Goal: Task Accomplishment & Management: Use online tool/utility

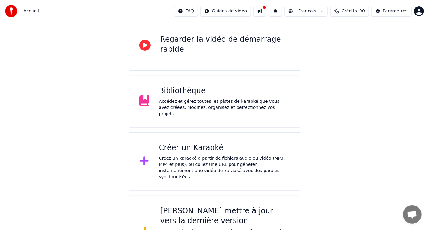
scroll to position [62, 0]
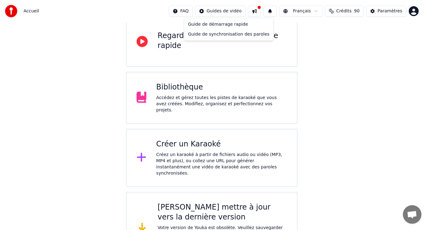
click at [232, 9] on html "Accueil FAQ Guides de vidéo Français Crédits 90 Paramètres Bienvenue sur Youka …" at bounding box center [214, 102] width 429 height 329
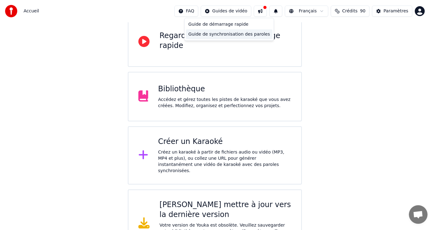
click at [226, 34] on div "Guide de synchronisation des paroles" at bounding box center [229, 34] width 86 height 10
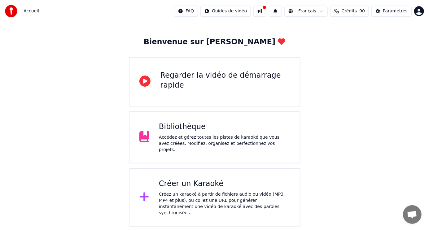
scroll to position [0, 0]
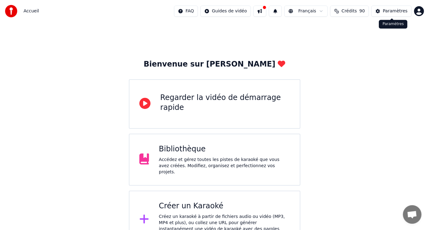
click at [399, 11] on div "Paramètres" at bounding box center [395, 11] width 25 height 6
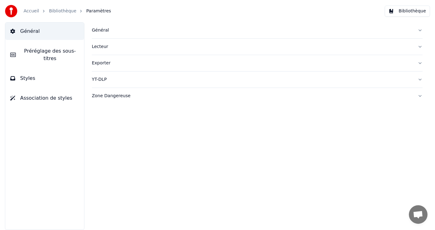
click at [86, 11] on span "Paramètres" at bounding box center [98, 11] width 25 height 6
click at [89, 11] on span "Paramètres" at bounding box center [98, 11] width 25 height 6
click at [28, 33] on span "Général" at bounding box center [30, 31] width 20 height 7
click at [25, 11] on link "Accueil" at bounding box center [32, 11] width 16 height 6
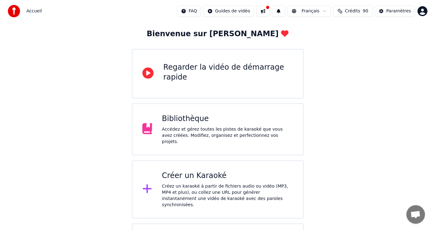
scroll to position [83, 0]
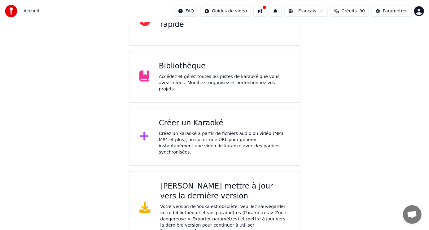
click at [201, 125] on div "Créer un Karaoké" at bounding box center [224, 123] width 131 height 10
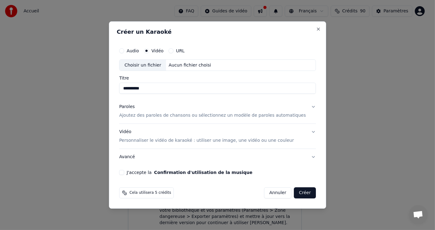
type input "**********"
click at [228, 141] on p "Personnaliser le vidéo de karaoké : utiliser une image, une vidéo ou une couleur" at bounding box center [206, 141] width 175 height 6
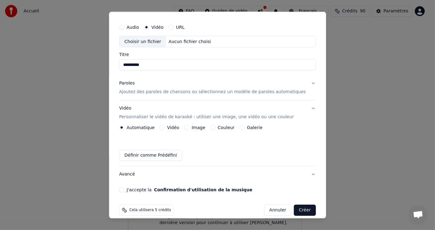
scroll to position [21, 0]
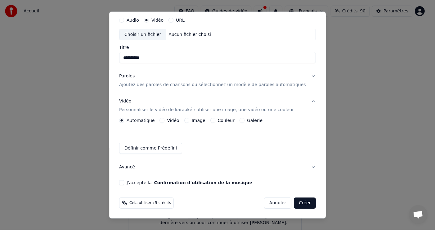
click at [124, 183] on button "J'accepte la Confirmation d'utilisation de la musique" at bounding box center [121, 182] width 5 height 5
click at [234, 84] on p "Ajoutez des paroles de chansons ou sélectionnez un modèle de paroles automatiqu…" at bounding box center [212, 85] width 187 height 6
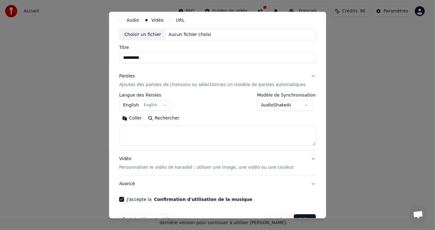
click at [168, 104] on button "English English" at bounding box center [145, 105] width 52 height 11
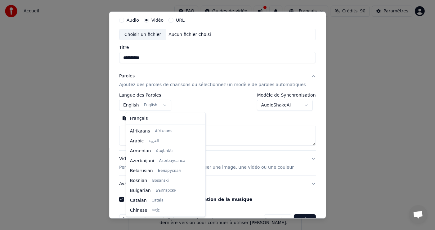
scroll to position [49, 0]
select select "**"
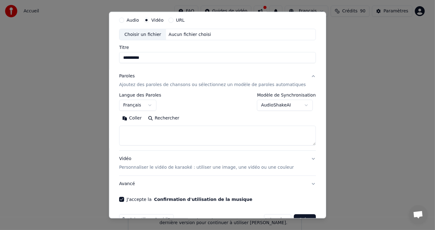
click at [159, 35] on div "Choisir un fichier" at bounding box center [142, 34] width 47 height 11
click at [169, 117] on button "Rechercher" at bounding box center [164, 118] width 38 height 10
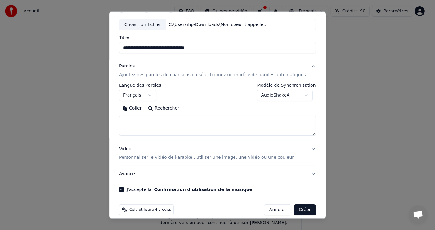
scroll to position [38, 0]
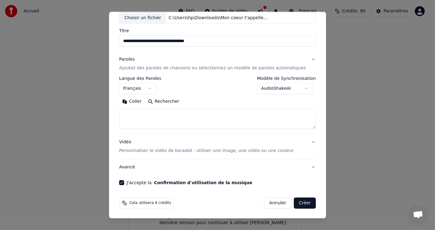
click at [301, 142] on button "Vidéo Personnaliser le vidéo de karaoké : utiliser une image, une vidéo ou une …" at bounding box center [217, 146] width 197 height 25
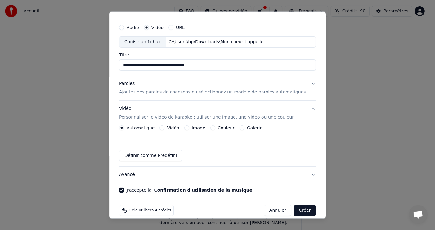
scroll to position [21, 0]
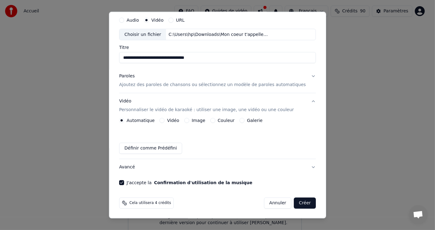
click at [294, 203] on button "Créer" at bounding box center [305, 203] width 22 height 11
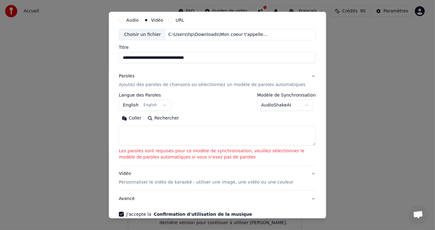
click at [246, 134] on textarea at bounding box center [217, 136] width 197 height 20
click at [169, 117] on button "Rechercher" at bounding box center [163, 118] width 38 height 10
click at [161, 59] on input "**********" at bounding box center [217, 57] width 197 height 11
click at [184, 58] on input "**********" at bounding box center [217, 57] width 197 height 11
type input "**********"
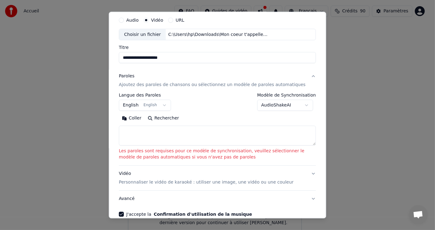
click at [166, 119] on button "Rechercher" at bounding box center [163, 118] width 38 height 10
click at [248, 158] on p "Les paroles sont requises pour ce modèle de synchronisation, veuillez sélection…" at bounding box center [217, 154] width 197 height 12
click at [247, 153] on p "Les paroles sont requises pour ce modèle de synchronisation, veuillez sélection…" at bounding box center [217, 154] width 197 height 12
click at [307, 75] on button "Paroles Ajoutez des paroles de chansons ou sélectionnez un modèle de paroles au…" at bounding box center [217, 80] width 197 height 25
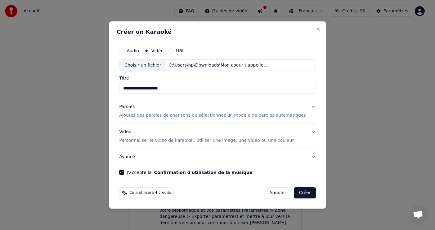
click at [304, 107] on button "Paroles Ajoutez des paroles de chansons ou sélectionnez un modèle de paroles au…" at bounding box center [217, 111] width 197 height 25
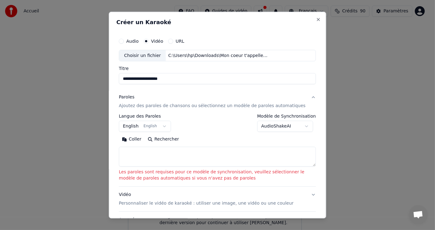
click at [283, 106] on p "Ajoutez des paroles de chansons ou sélectionnez un modèle de paroles automatiqu…" at bounding box center [212, 106] width 187 height 6
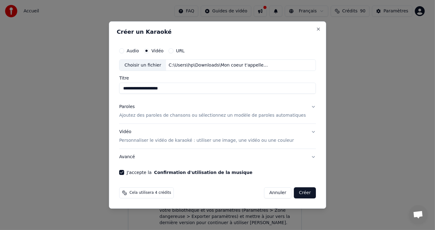
click at [304, 106] on button "Paroles Ajoutez des paroles de chansons ou sélectionnez un modèle de paroles au…" at bounding box center [217, 111] width 197 height 25
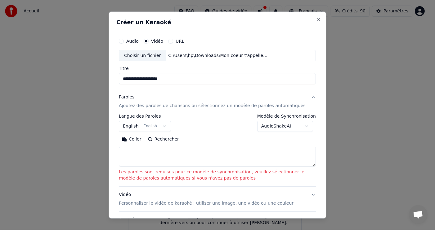
click at [164, 138] on button "Rechercher" at bounding box center [163, 140] width 38 height 10
click at [159, 152] on textarea at bounding box center [217, 157] width 197 height 20
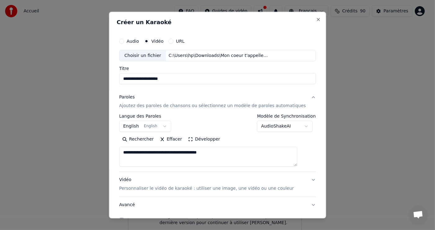
click at [131, 153] on textarea "**********" at bounding box center [208, 157] width 178 height 20
click at [217, 152] on textarea "**********" at bounding box center [208, 157] width 178 height 20
click at [188, 160] on textarea "**********" at bounding box center [208, 157] width 178 height 20
click at [210, 158] on textarea "**********" at bounding box center [208, 157] width 178 height 20
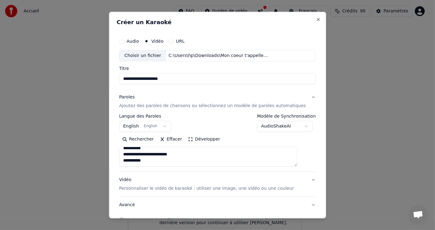
drag, startPoint x: 164, startPoint y: 152, endPoint x: 129, endPoint y: 151, distance: 35.0
click at [129, 151] on textarea "**********" at bounding box center [208, 157] width 178 height 20
click at [148, 159] on textarea "**********" at bounding box center [208, 157] width 178 height 20
drag, startPoint x: 130, startPoint y: 151, endPoint x: 165, endPoint y: 160, distance: 36.2
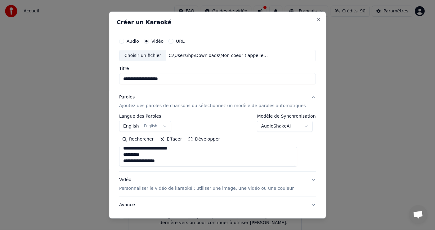
click at [165, 160] on textarea "**********" at bounding box center [208, 157] width 178 height 20
click at [168, 161] on textarea "**********" at bounding box center [208, 157] width 178 height 20
click at [151, 163] on textarea "**********" at bounding box center [208, 157] width 178 height 20
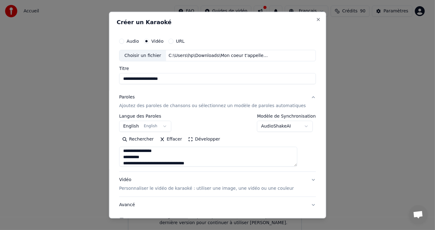
click at [173, 165] on textarea "**********" at bounding box center [208, 157] width 178 height 20
click at [230, 163] on textarea "**********" at bounding box center [208, 157] width 178 height 20
click at [149, 163] on textarea "**********" at bounding box center [208, 157] width 178 height 20
click at [150, 165] on textarea "**********" at bounding box center [208, 157] width 178 height 20
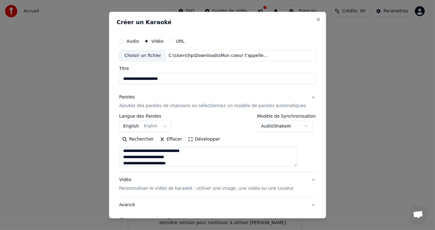
click at [148, 165] on textarea "**********" at bounding box center [208, 157] width 178 height 20
click at [182, 163] on textarea "**********" at bounding box center [208, 157] width 178 height 20
click at [162, 165] on textarea "**********" at bounding box center [208, 157] width 178 height 20
click at [223, 163] on textarea "**********" at bounding box center [208, 157] width 178 height 20
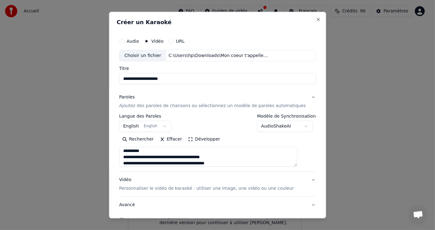
scroll to position [163, 0]
click at [189, 164] on textarea "**********" at bounding box center [208, 157] width 178 height 20
click at [248, 162] on textarea "**********" at bounding box center [208, 157] width 178 height 20
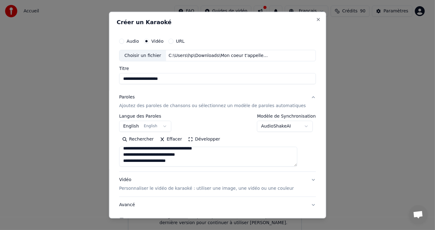
click at [184, 158] on textarea at bounding box center [208, 157] width 178 height 20
click at [155, 163] on textarea at bounding box center [208, 157] width 178 height 20
click at [185, 164] on textarea at bounding box center [208, 157] width 178 height 20
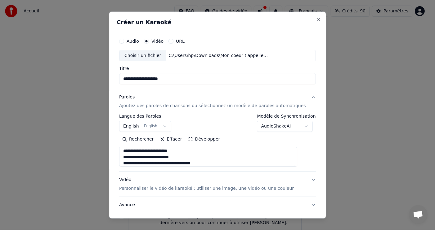
type textarea "**********"
click at [166, 126] on body "**********" at bounding box center [214, 77] width 429 height 320
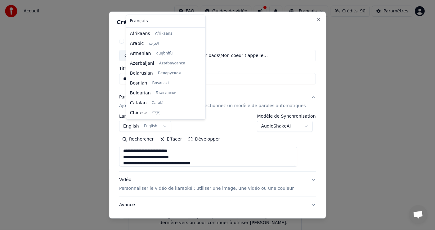
scroll to position [49, 0]
select select "**"
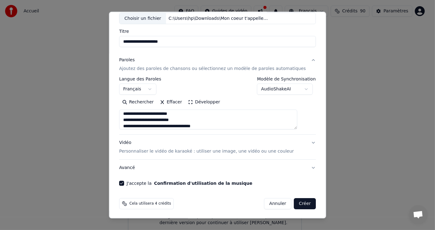
scroll to position [38, 0]
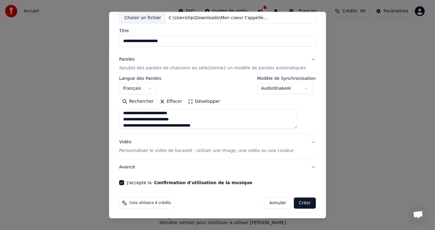
click at [294, 204] on button "Créer" at bounding box center [305, 203] width 22 height 11
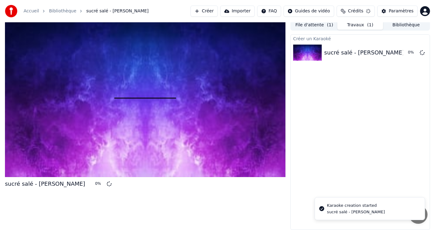
scroll to position [2, 0]
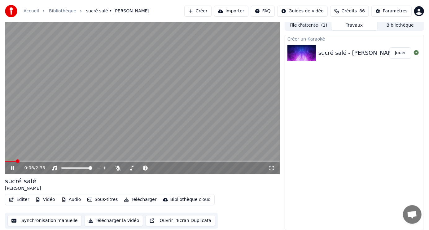
click at [11, 167] on icon at bounding box center [12, 168] width 3 height 4
click at [118, 168] on icon at bounding box center [118, 168] width 6 height 5
click at [7, 162] on span at bounding box center [6, 161] width 2 height 1
click at [5, 160] on span at bounding box center [7, 162] width 4 height 4
click at [13, 168] on icon at bounding box center [13, 168] width 4 height 4
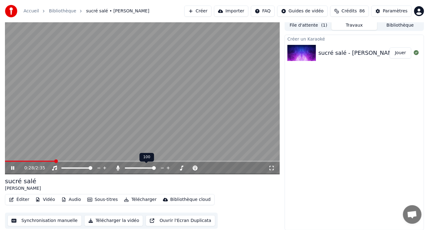
click at [137, 167] on div at bounding box center [146, 168] width 50 height 6
click at [137, 168] on span at bounding box center [140, 168] width 31 height 1
click at [129, 168] on span at bounding box center [131, 168] width 12 height 1
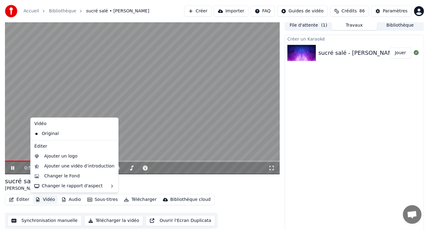
click at [48, 198] on button "Vidéo" at bounding box center [45, 200] width 24 height 9
click at [163, 139] on video at bounding box center [142, 97] width 275 height 155
click at [49, 200] on button "Vidéo" at bounding box center [45, 200] width 24 height 9
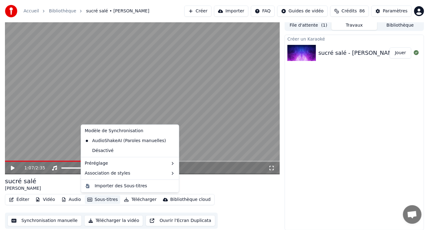
click at [167, 221] on button "Ouvrir l'Ecran Duplicata" at bounding box center [181, 220] width 70 height 11
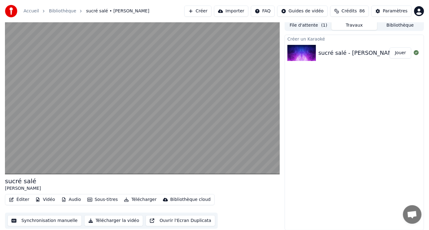
click at [357, 52] on div "sucré salé - [PERSON_NAME]" at bounding box center [359, 53] width 80 height 9
click at [401, 52] on button "Jouer" at bounding box center [401, 52] width 22 height 11
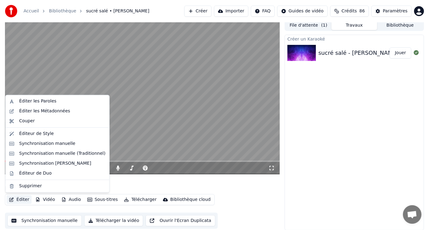
click at [20, 200] on button "Éditer" at bounding box center [19, 200] width 25 height 9
click at [43, 101] on div "Éditer les Paroles" at bounding box center [37, 102] width 37 height 6
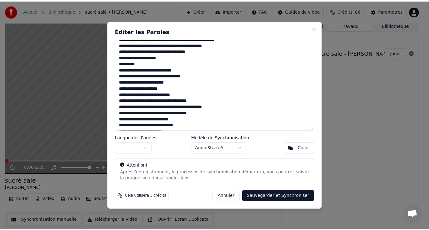
scroll to position [198, 0]
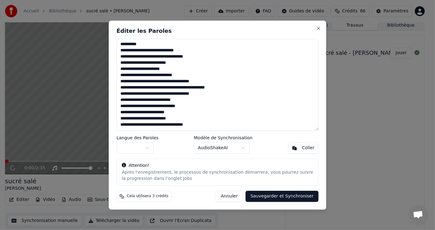
drag, startPoint x: 119, startPoint y: 43, endPoint x: 228, endPoint y: 131, distance: 140.0
click at [228, 131] on div "Éditer les Paroles Langue des Paroles Modèle de Synchronisation AudioShakeAI Co…" at bounding box center [217, 114] width 217 height 189
drag, startPoint x: 138, startPoint y: 54, endPoint x: 135, endPoint y: 57, distance: 4.0
drag, startPoint x: 134, startPoint y: 58, endPoint x: 138, endPoint y: 59, distance: 4.2
drag, startPoint x: 133, startPoint y: 69, endPoint x: 156, endPoint y: 74, distance: 22.8
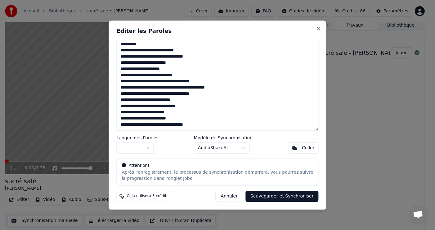
drag, startPoint x: 158, startPoint y: 76, endPoint x: 149, endPoint y: 79, distance: 10.0
click at [237, 92] on textarea at bounding box center [217, 85] width 202 height 92
click at [286, 197] on button "Sauvegarder et Synchroniser" at bounding box center [281, 196] width 73 height 11
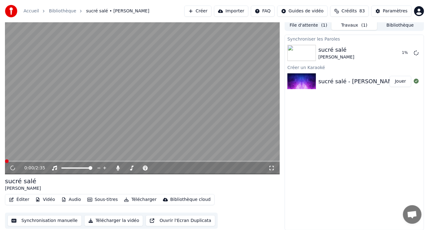
click at [47, 200] on button "Vidéo" at bounding box center [45, 200] width 24 height 9
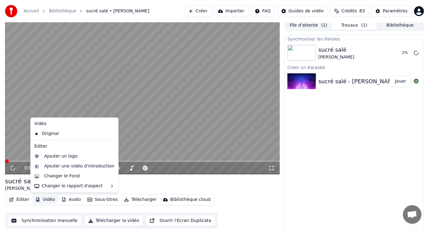
click at [110, 134] on icon at bounding box center [113, 134] width 7 height 5
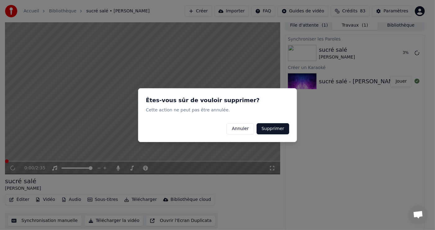
drag, startPoint x: 273, startPoint y: 129, endPoint x: 275, endPoint y: 132, distance: 3.5
click at [273, 130] on button "Supprimer" at bounding box center [272, 128] width 33 height 11
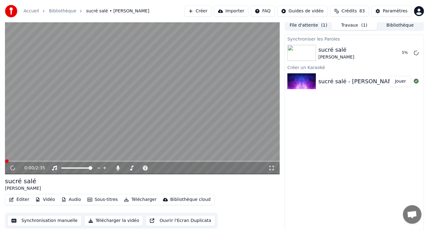
click at [49, 199] on button "Vidéo" at bounding box center [45, 200] width 24 height 9
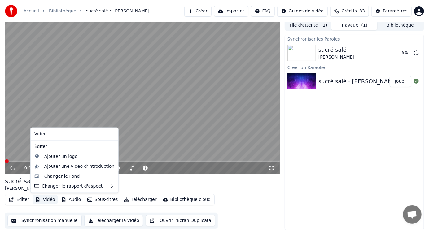
click at [42, 135] on div "Vidéo" at bounding box center [74, 134] width 85 height 10
click at [64, 167] on div "Ajouter une vidéo d’introduction" at bounding box center [79, 167] width 70 height 6
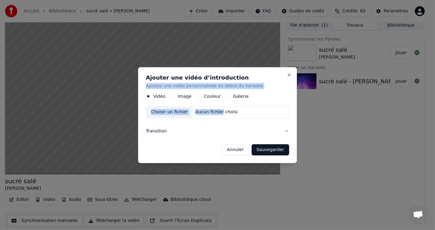
drag, startPoint x: 266, startPoint y: 73, endPoint x: 215, endPoint y: 109, distance: 62.3
click at [215, 109] on div "Ajouter une vidéo d’introduction Ajoutez une vidéo personnalisée au début du ka…" at bounding box center [217, 115] width 159 height 96
copy div "Ajouter une vidéo d’introduction Ajoutez une vidéo personnalisée au début du ka…"
click at [234, 147] on button "Annuler" at bounding box center [234, 149] width 27 height 11
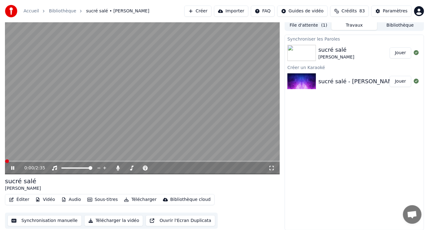
scroll to position [0, 0]
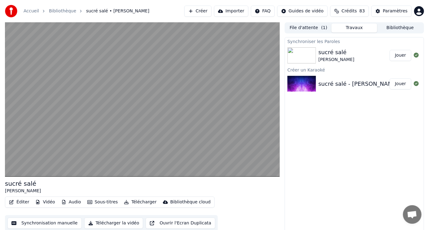
click at [312, 53] on img at bounding box center [302, 55] width 29 height 16
click at [310, 56] on img at bounding box center [302, 55] width 29 height 16
click at [304, 85] on img at bounding box center [302, 84] width 29 height 16
click at [402, 55] on button "Jouer" at bounding box center [401, 55] width 22 height 11
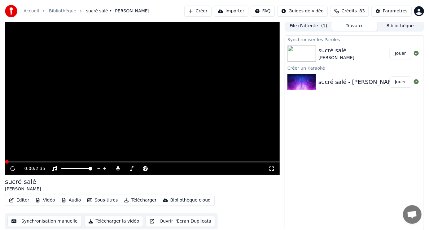
scroll to position [2, 0]
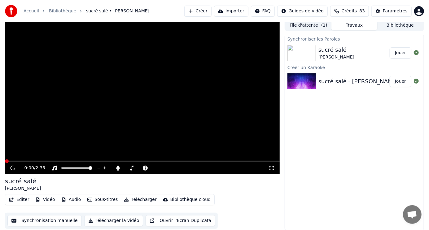
click at [110, 220] on button "Télécharger la vidéo" at bounding box center [113, 220] width 59 height 11
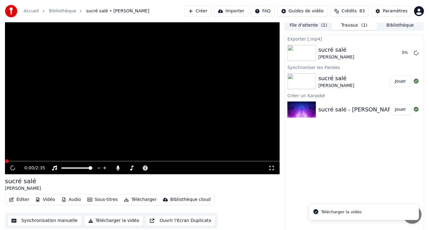
click at [327, 211] on div "Télécharger la vidéo" at bounding box center [341, 212] width 41 height 6
click at [327, 213] on div "Télécharger la vidéo" at bounding box center [341, 212] width 41 height 6
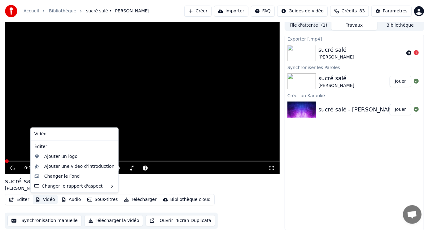
click at [44, 201] on button "Vidéo" at bounding box center [45, 200] width 24 height 9
click at [59, 167] on div "Ajouter une vidéo d’introduction" at bounding box center [79, 167] width 70 height 6
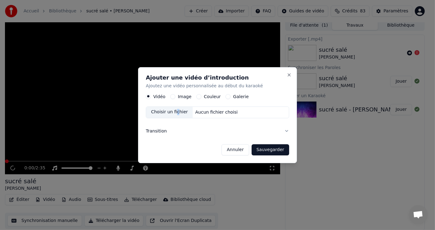
drag, startPoint x: 175, startPoint y: 110, endPoint x: 179, endPoint y: 110, distance: 3.8
click at [179, 110] on div "Choisir un fichier" at bounding box center [169, 112] width 47 height 11
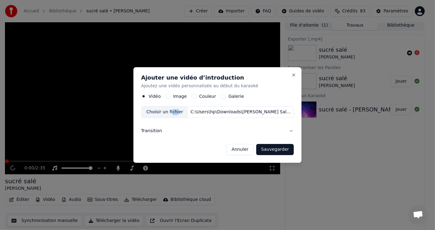
copy div "chi"
click at [267, 151] on button "Sauvegarder" at bounding box center [275, 149] width 38 height 11
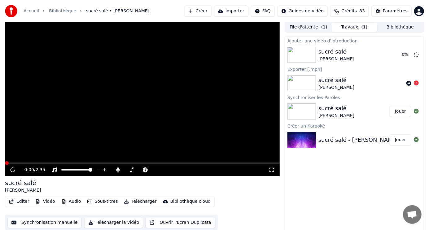
scroll to position [0, 0]
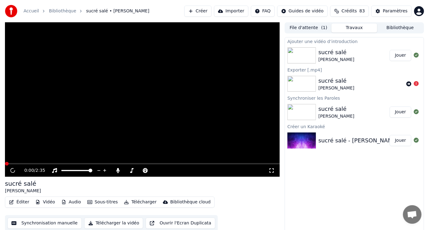
click at [299, 140] on img at bounding box center [302, 141] width 29 height 16
click at [398, 140] on button "Jouer" at bounding box center [401, 140] width 22 height 11
click at [406, 141] on button "Jouer" at bounding box center [401, 140] width 22 height 11
click at [418, 55] on icon at bounding box center [416, 55] width 5 height 5
click at [408, 84] on icon at bounding box center [409, 84] width 5 height 5
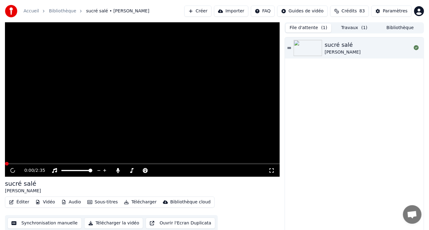
click at [316, 29] on button "File d'attente ( 1 )" at bounding box center [309, 28] width 46 height 9
click at [338, 47] on div "sucré salé" at bounding box center [343, 45] width 36 height 9
click at [311, 48] on img at bounding box center [308, 48] width 29 height 16
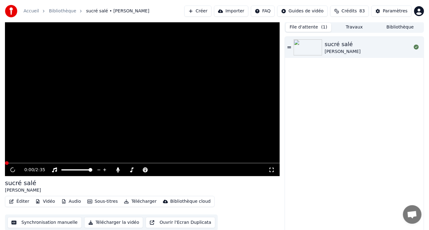
scroll to position [2, 0]
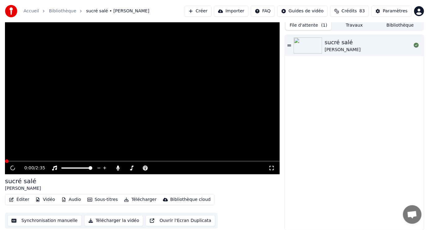
click at [45, 200] on button "Vidéo" at bounding box center [45, 200] width 24 height 9
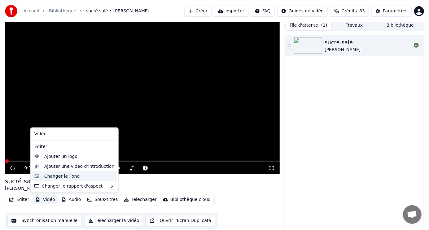
click at [64, 176] on div "Changer le Fond" at bounding box center [62, 177] width 36 height 6
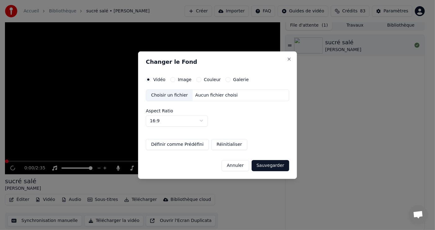
click at [196, 80] on button "Couleur" at bounding box center [198, 79] width 5 height 5
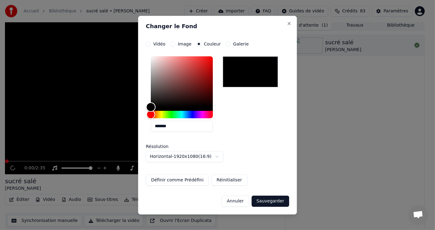
type input "*******"
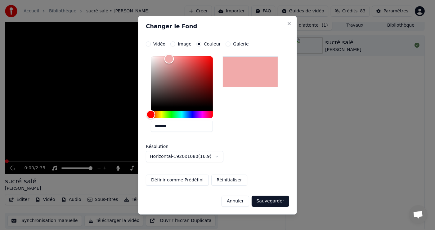
click at [169, 59] on div "Color" at bounding box center [182, 81] width 62 height 51
drag, startPoint x: 224, startPoint y: 188, endPoint x: 215, endPoint y: 179, distance: 13.2
click at [223, 187] on form "**********" at bounding box center [217, 125] width 143 height 166
drag, startPoint x: 213, startPoint y: 178, endPoint x: 215, endPoint y: 181, distance: 3.8
click at [216, 177] on button "Réinitialiser" at bounding box center [229, 180] width 36 height 11
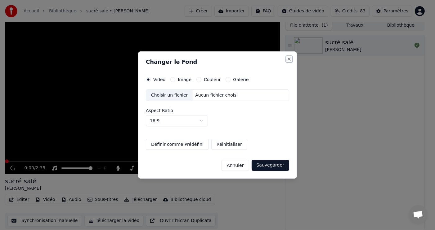
click at [287, 57] on button "Close" at bounding box center [288, 59] width 5 height 5
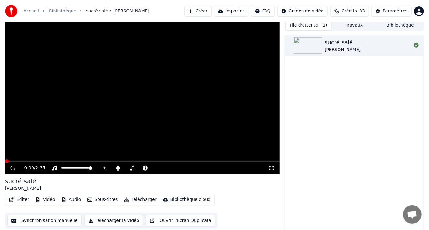
click at [6, 161] on span at bounding box center [7, 162] width 4 height 4
click at [416, 46] on icon at bounding box center [416, 45] width 5 height 5
click at [343, 49] on div "[PERSON_NAME]" at bounding box center [343, 50] width 36 height 6
click at [317, 46] on img at bounding box center [308, 46] width 29 height 16
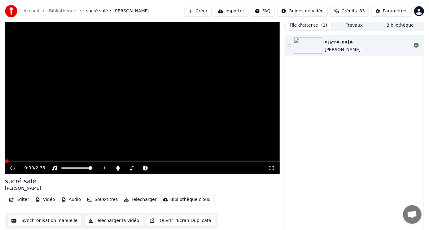
scroll to position [0, 0]
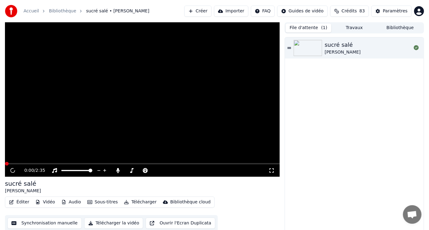
drag, startPoint x: 71, startPoint y: 13, endPoint x: 66, endPoint y: 14, distance: 4.4
click at [71, 13] on link "Bibliothèque" at bounding box center [62, 11] width 27 height 6
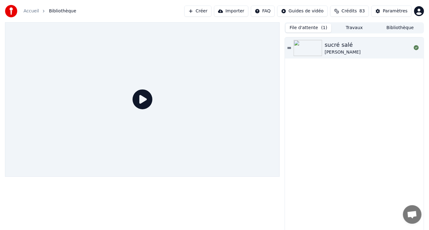
click at [146, 99] on icon at bounding box center [143, 100] width 20 height 20
click at [143, 99] on icon at bounding box center [143, 100] width 20 height 20
click at [144, 102] on icon at bounding box center [143, 100] width 20 height 20
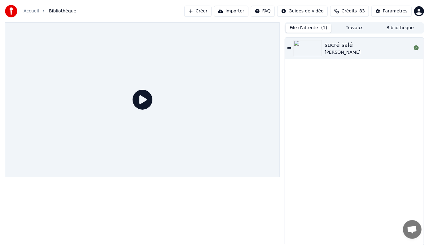
drag, startPoint x: 144, startPoint y: 102, endPoint x: 142, endPoint y: 109, distance: 7.0
click at [142, 109] on div at bounding box center [142, 99] width 275 height 155
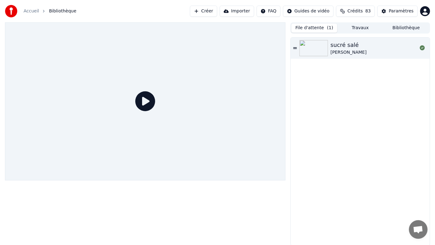
click at [155, 111] on icon at bounding box center [145, 101] width 20 height 20
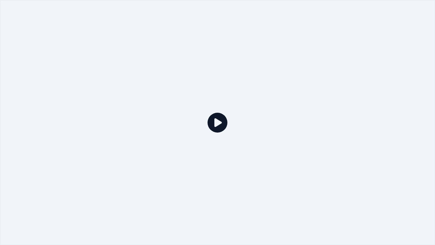
click at [215, 123] on icon at bounding box center [217, 123] width 20 height 20
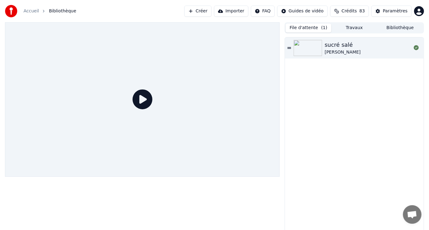
click at [305, 48] on img at bounding box center [308, 48] width 29 height 16
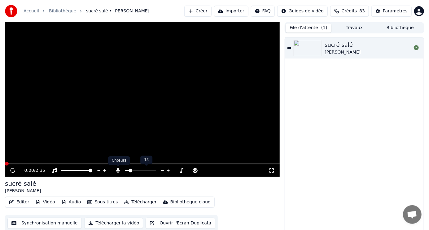
click at [118, 172] on icon at bounding box center [118, 170] width 3 height 5
click at [118, 172] on icon at bounding box center [118, 170] width 6 height 5
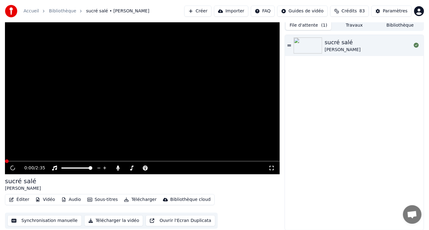
click at [42, 197] on button "Vidéo" at bounding box center [45, 200] width 24 height 9
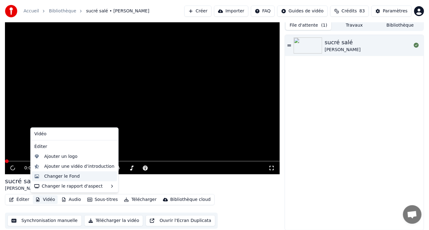
click at [49, 176] on div "Changer le Fond" at bounding box center [62, 177] width 36 height 6
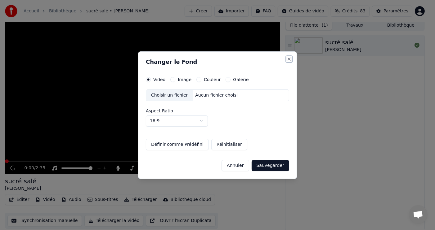
click at [289, 59] on button "Close" at bounding box center [288, 59] width 5 height 5
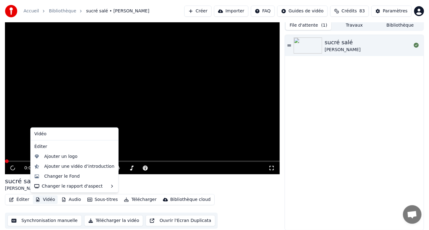
click at [43, 201] on button "Vidéo" at bounding box center [45, 200] width 24 height 9
click at [39, 135] on div "Vidéo" at bounding box center [74, 134] width 85 height 10
click at [76, 168] on div "Ajouter une vidéo d’introduction" at bounding box center [79, 167] width 70 height 6
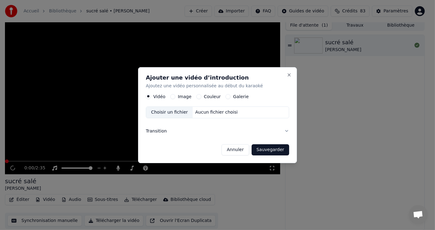
click at [168, 110] on div "Choisir un fichier" at bounding box center [169, 112] width 47 height 11
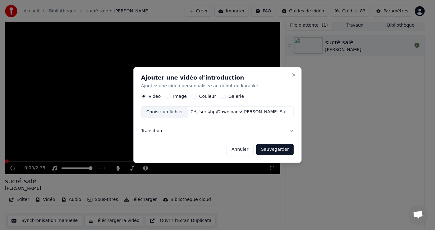
click at [262, 146] on button "Sauvegarder" at bounding box center [275, 149] width 38 height 11
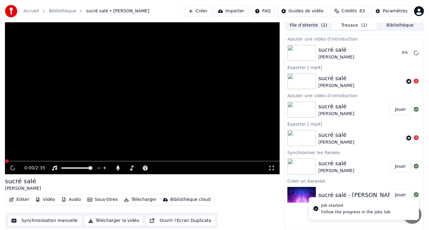
click at [351, 205] on div "Job started" at bounding box center [355, 206] width 69 height 6
click at [406, 197] on li "Job started Follow the progress in the jobs tab" at bounding box center [364, 208] width 110 height 23
click at [416, 197] on li "Job started Follow the progress in the jobs tab" at bounding box center [364, 208] width 110 height 23
click at [400, 197] on li "Job started Follow the progress in the jobs tab" at bounding box center [364, 208] width 110 height 23
click at [300, 215] on div "Ajouter une vidéo d’introduction sucré salé [PERSON_NAME] Exporter [.mp4] sucré…" at bounding box center [355, 133] width 140 height 196
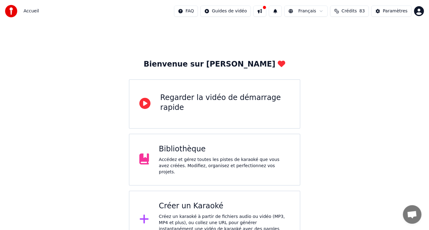
click at [189, 203] on div "Créer un Karaoké" at bounding box center [224, 207] width 131 height 10
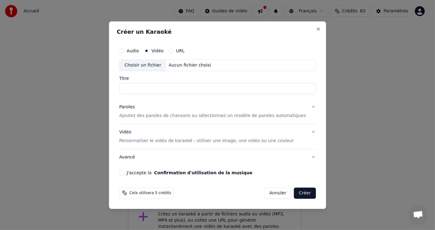
click at [165, 90] on input "Titre" at bounding box center [217, 88] width 197 height 11
click at [193, 65] on div "Aucun fichier choisi" at bounding box center [189, 65] width 47 height 6
type input "**********"
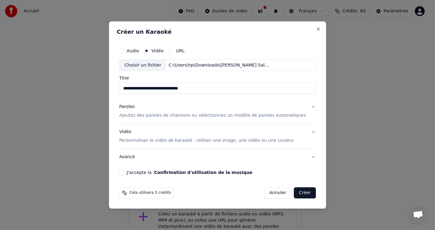
click at [170, 116] on p "Ajoutez des paroles de chansons ou sélectionnez un modèle de paroles automatiqu…" at bounding box center [212, 116] width 187 height 6
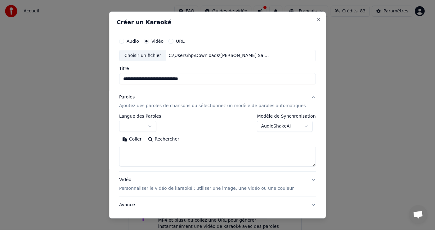
click at [156, 125] on button "button" at bounding box center [137, 126] width 37 height 11
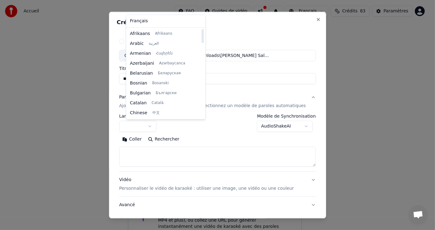
select select "**"
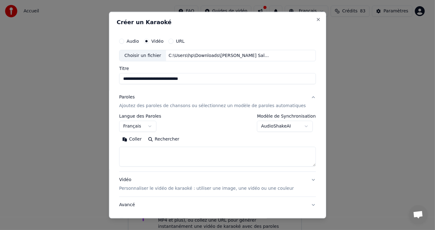
click at [143, 141] on button "Coller" at bounding box center [132, 140] width 26 height 10
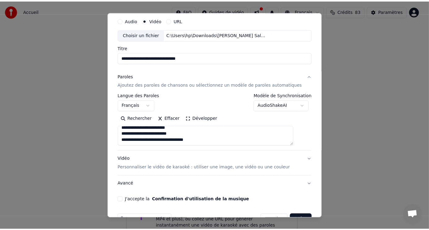
scroll to position [38, 0]
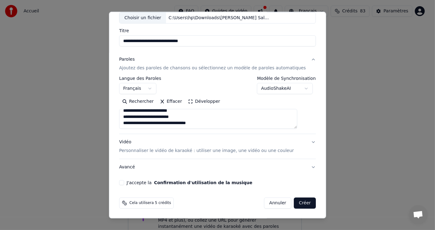
click at [124, 182] on button "J'accepte la Confirmation d'utilisation de la musique" at bounding box center [121, 182] width 5 height 5
click at [294, 205] on button "Créer" at bounding box center [305, 203] width 22 height 11
type textarea "**********"
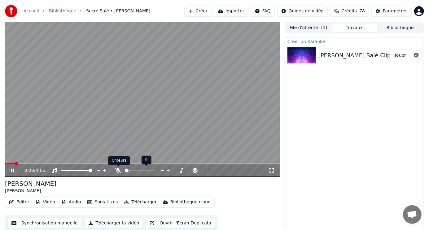
click at [117, 172] on icon at bounding box center [118, 170] width 6 height 5
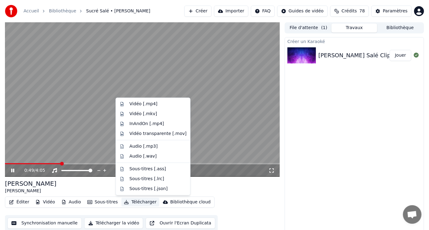
click at [133, 201] on button "Télécharger" at bounding box center [141, 202] width 38 height 9
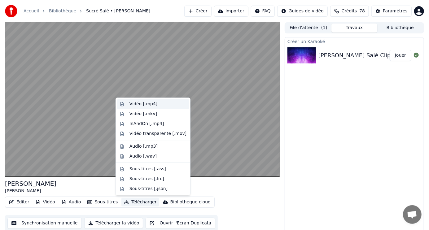
click at [145, 105] on div "Vidéo [.mp4]" at bounding box center [144, 104] width 28 height 6
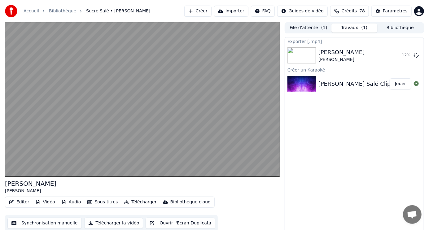
click at [74, 202] on button "Audio" at bounding box center [71, 202] width 25 height 9
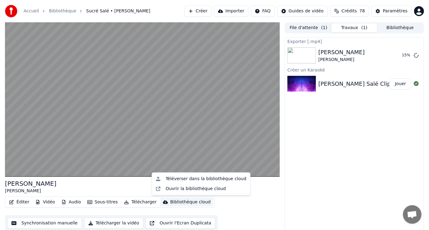
click at [264, 205] on div "Éditer Vidéo Audio Sous-titres Télécharger Bibliothèque cloud Synchronisation m…" at bounding box center [142, 214] width 275 height 35
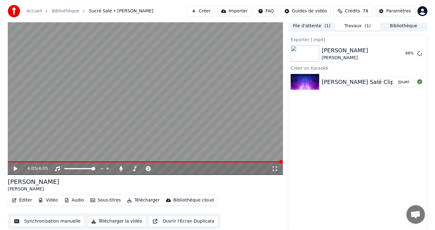
scroll to position [2, 0]
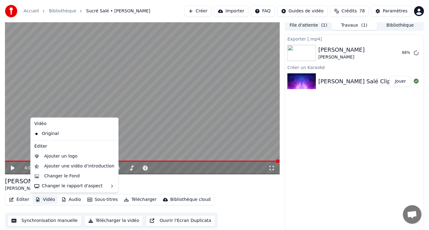
click at [47, 201] on button "Vidéo" at bounding box center [45, 200] width 24 height 9
click at [59, 158] on div "Ajouter un logo" at bounding box center [60, 157] width 33 height 6
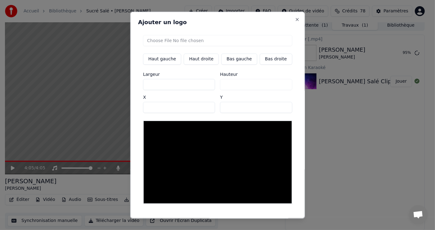
click at [164, 60] on button "Haut gauche" at bounding box center [162, 58] width 38 height 11
click at [203, 41] on input "file" at bounding box center [217, 40] width 149 height 11
click at [294, 19] on button "Close" at bounding box center [296, 19] width 5 height 5
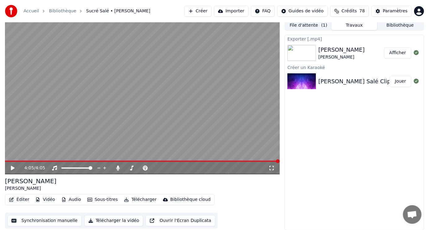
click at [296, 38] on div "Exporter [.mp4]" at bounding box center [354, 38] width 139 height 7
click at [297, 40] on div "Exporter [.mp4]" at bounding box center [354, 38] width 139 height 7
click at [309, 39] on div "Exporter [.mp4]" at bounding box center [354, 38] width 139 height 7
click at [234, 11] on button "Importer" at bounding box center [231, 11] width 34 height 11
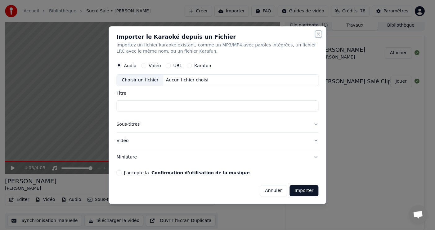
click at [319, 35] on button "Close" at bounding box center [318, 34] width 5 height 5
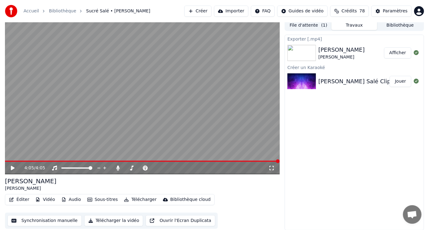
click at [398, 52] on button "Afficher" at bounding box center [397, 52] width 27 height 11
click at [195, 13] on button "Créer" at bounding box center [197, 11] width 27 height 11
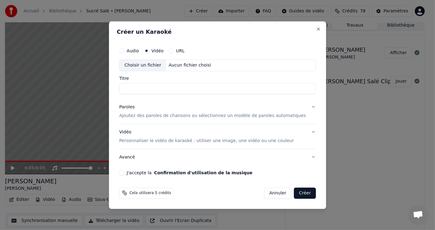
click at [150, 88] on input "Titre" at bounding box center [217, 88] width 197 height 11
click at [162, 64] on div "Choisir un fichier" at bounding box center [142, 65] width 47 height 11
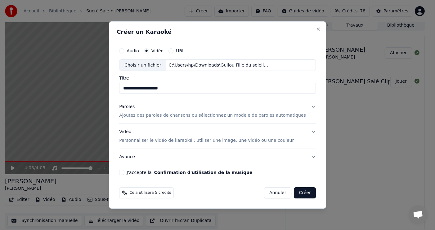
click at [172, 89] on input "**********" at bounding box center [217, 88] width 197 height 11
type input "**********"
click at [180, 117] on p "Ajoutez des paroles de chansons ou sélectionnez un modèle de paroles automatiqu…" at bounding box center [212, 116] width 187 height 6
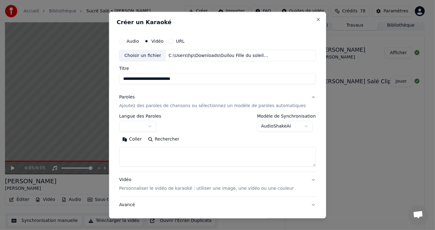
click at [155, 131] on button "button" at bounding box center [137, 126] width 37 height 11
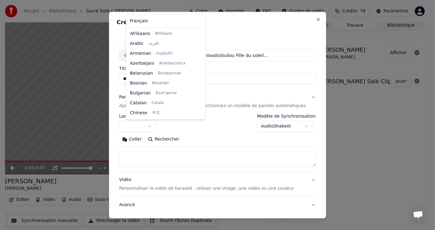
select select "**"
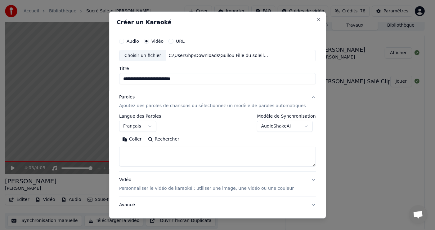
click at [172, 140] on button "Rechercher" at bounding box center [164, 140] width 38 height 10
click at [149, 145] on div "Coller Rechercher" at bounding box center [217, 151] width 197 height 32
click at [148, 150] on textarea at bounding box center [217, 157] width 197 height 20
click at [144, 141] on button "Coller" at bounding box center [132, 140] width 26 height 10
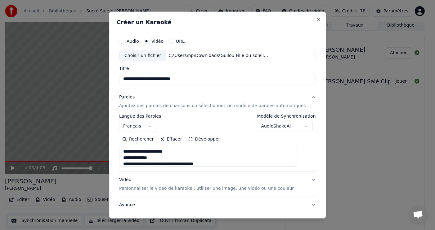
scroll to position [0, 0]
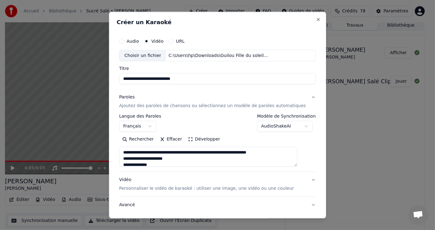
drag, startPoint x: 144, startPoint y: 157, endPoint x: 120, endPoint y: 146, distance: 25.7
click at [120, 146] on div "**********" at bounding box center [217, 114] width 217 height 207
type textarea "**********"
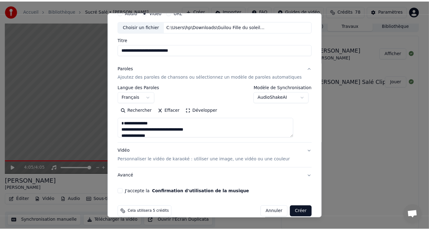
scroll to position [38, 0]
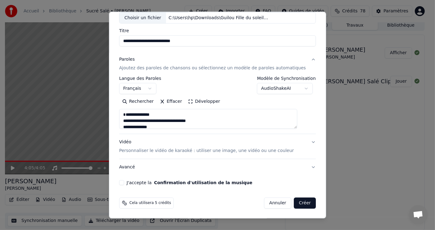
click at [124, 183] on button "J'accepte la Confirmation d'utilisation de la musique" at bounding box center [121, 182] width 5 height 5
click at [294, 205] on button "Créer" at bounding box center [305, 203] width 22 height 11
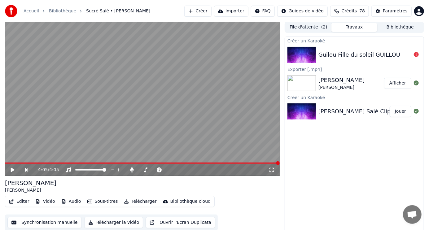
scroll to position [0, 0]
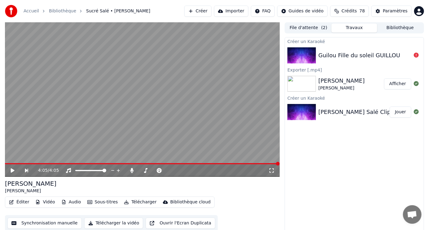
click at [335, 56] on div "Guilou Fille du soleil GUILLOU" at bounding box center [360, 55] width 82 height 9
click at [357, 54] on div "Guilou Fille du soleil GUILLOU" at bounding box center [360, 55] width 82 height 9
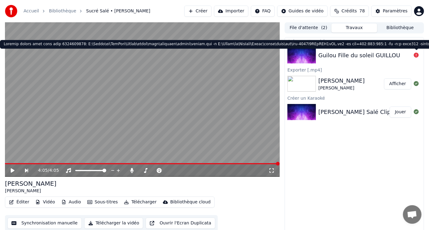
click at [417, 55] on icon at bounding box center [416, 55] width 5 height 5
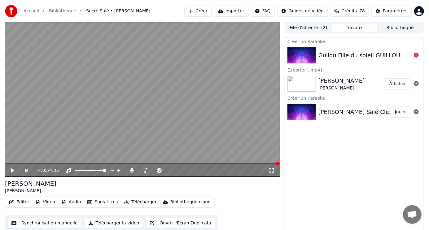
click at [417, 55] on icon at bounding box center [416, 55] width 5 height 5
click at [299, 58] on img at bounding box center [302, 55] width 29 height 16
click at [298, 57] on img at bounding box center [302, 55] width 29 height 16
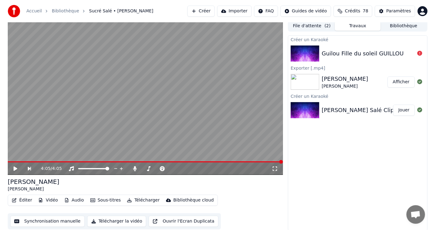
scroll to position [2, 0]
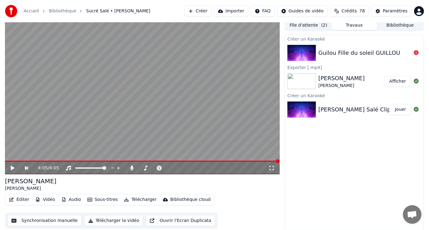
click at [309, 68] on div "Exporter [.mp4]" at bounding box center [354, 67] width 139 height 7
click at [343, 53] on div "Guilou Fille du soleil GUILLOU" at bounding box center [360, 53] width 82 height 9
click at [344, 53] on div "Guilou Fille du soleil GUILLOU" at bounding box center [360, 53] width 82 height 9
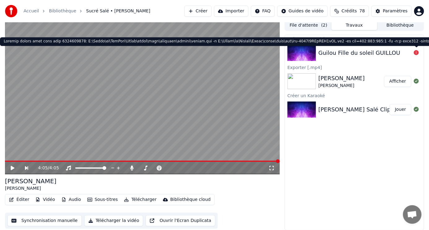
click at [418, 52] on icon at bounding box center [416, 52] width 5 height 5
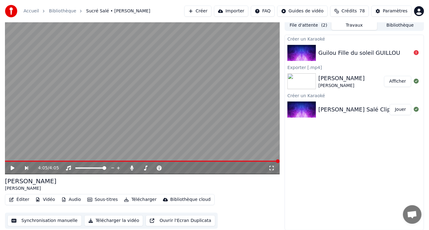
click at [418, 52] on icon at bounding box center [416, 52] width 5 height 5
click at [417, 52] on icon at bounding box center [416, 52] width 5 height 5
click at [316, 24] on button "File d'attente ( 2 )" at bounding box center [309, 25] width 46 height 9
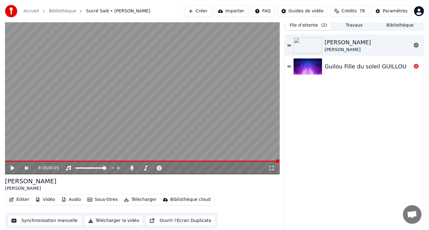
click at [362, 68] on div "Guilou Fille du soleil GUILLOU" at bounding box center [366, 66] width 82 height 9
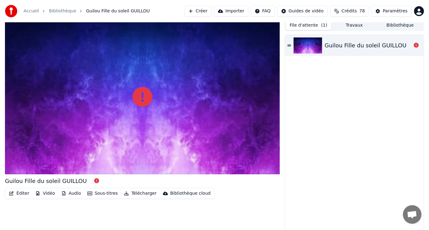
click at [24, 194] on button "Éditer" at bounding box center [19, 193] width 25 height 9
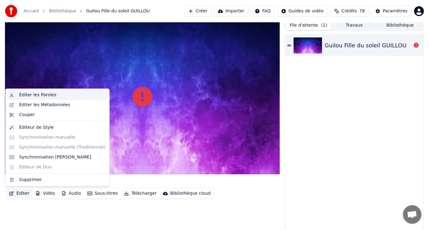
click at [37, 94] on div "Éditer les Paroles" at bounding box center [37, 95] width 37 height 6
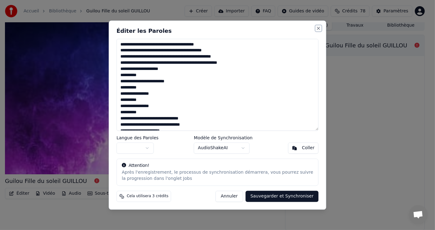
click at [319, 28] on button "Close" at bounding box center [318, 28] width 5 height 5
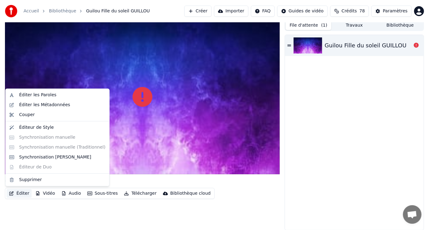
click at [24, 195] on button "Éditer" at bounding box center [19, 193] width 25 height 9
click at [34, 93] on div "Éditer les Paroles" at bounding box center [37, 95] width 37 height 6
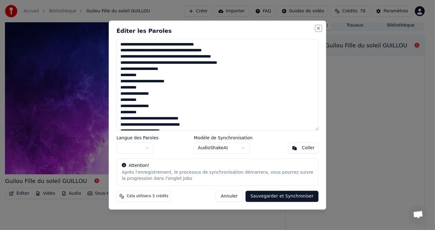
click at [319, 27] on button "Close" at bounding box center [318, 28] width 5 height 5
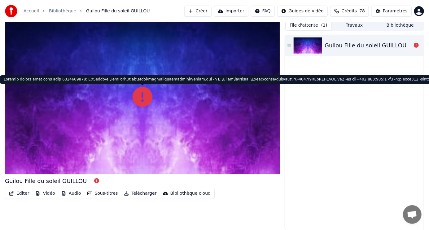
click at [144, 100] on icon at bounding box center [143, 97] width 20 height 20
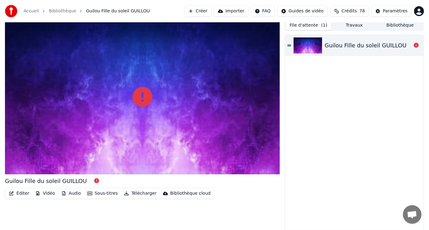
click at [142, 96] on icon at bounding box center [143, 97] width 20 height 20
click at [143, 96] on icon at bounding box center [143, 97] width 20 height 20
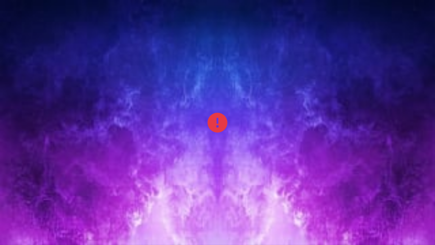
click at [208, 115] on icon at bounding box center [217, 123] width 20 height 20
drag, startPoint x: 208, startPoint y: 115, endPoint x: 208, endPoint y: 110, distance: 5.0
click at [208, 115] on icon at bounding box center [217, 123] width 20 height 20
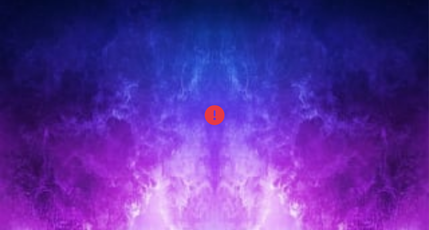
drag, startPoint x: 193, startPoint y: 101, endPoint x: 186, endPoint y: 103, distance: 6.7
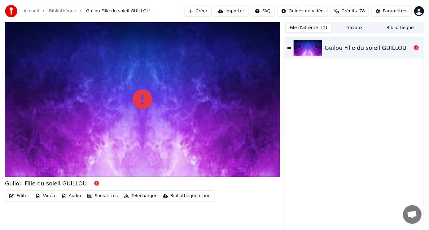
click at [291, 48] on icon at bounding box center [290, 48] width 4 height 4
click at [289, 48] on icon at bounding box center [290, 48] width 4 height 4
click at [312, 27] on button "File d'attente ( 1 )" at bounding box center [309, 28] width 46 height 9
click at [48, 197] on button "Vidéo" at bounding box center [45, 196] width 24 height 9
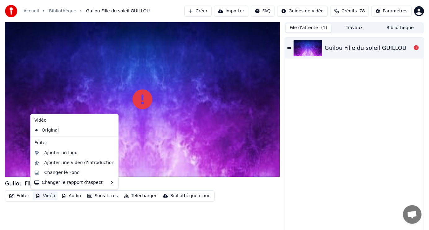
click at [212, 130] on div at bounding box center [142, 99] width 275 height 155
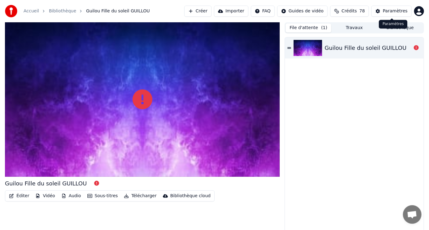
click at [396, 13] on div "Paramètres" at bounding box center [395, 11] width 25 height 6
